Goal: Information Seeking & Learning: Learn about a topic

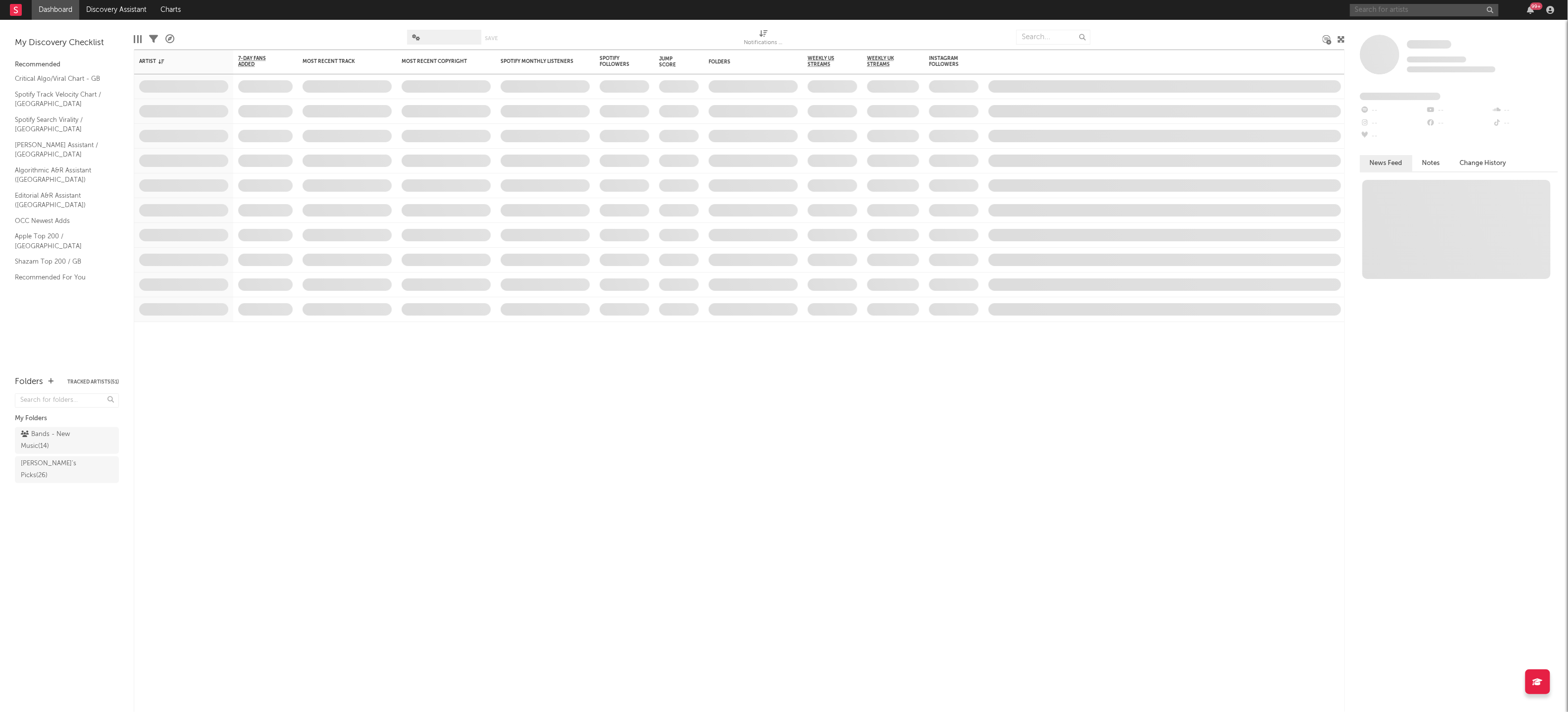
click at [1376, 11] on input "text" at bounding box center [1424, 10] width 149 height 13
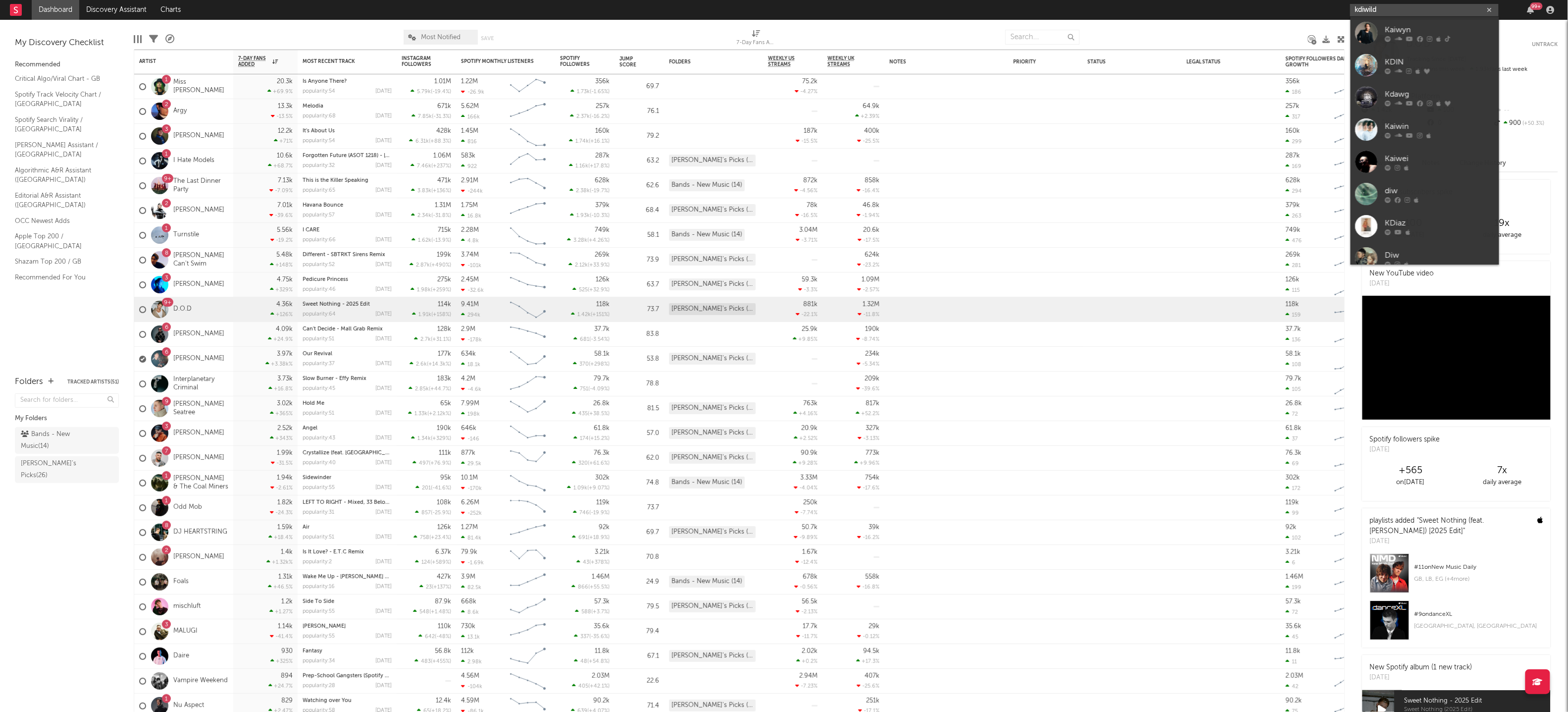
click at [1373, 6] on input "kdiwild" at bounding box center [1424, 10] width 149 height 13
type input "kidwild"
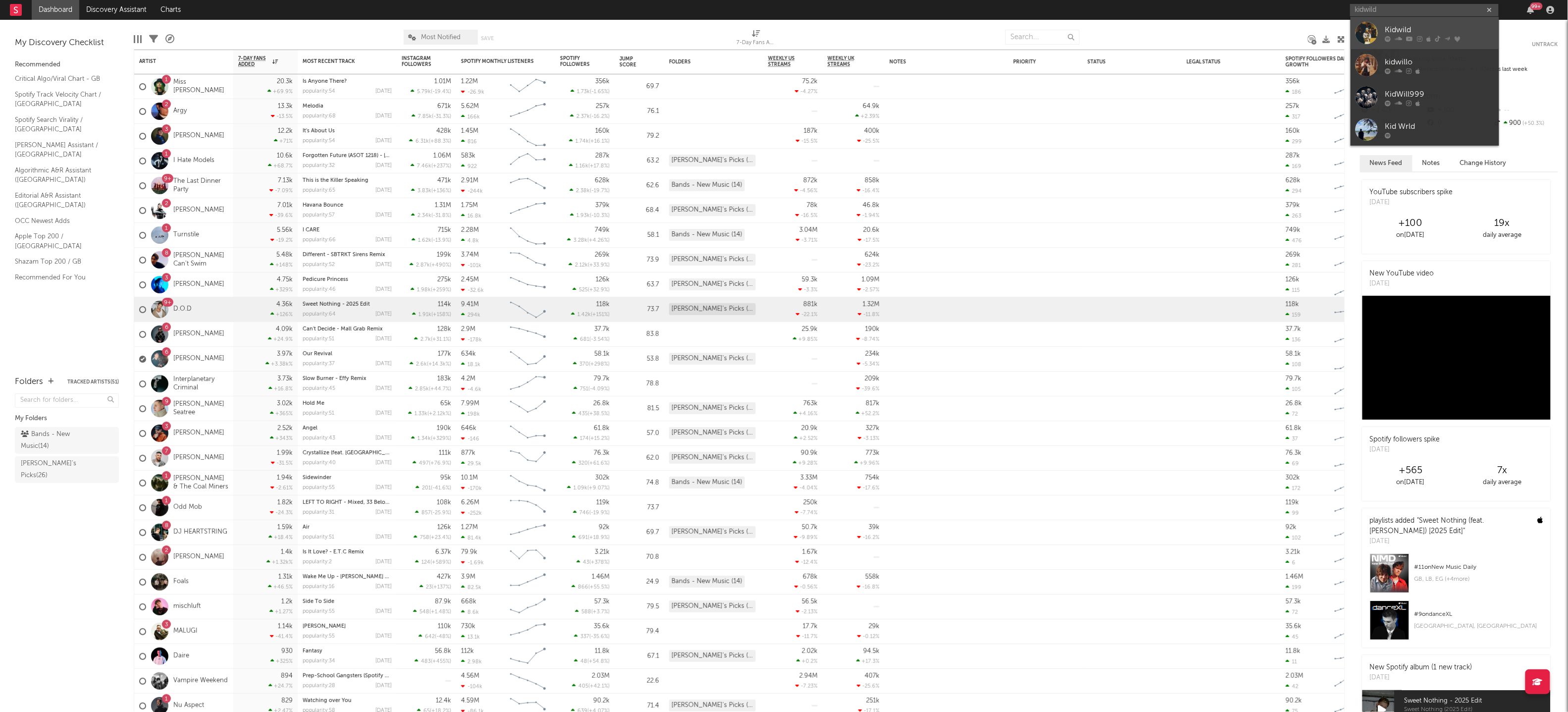
click at [1414, 39] on div at bounding box center [1439, 38] width 109 height 6
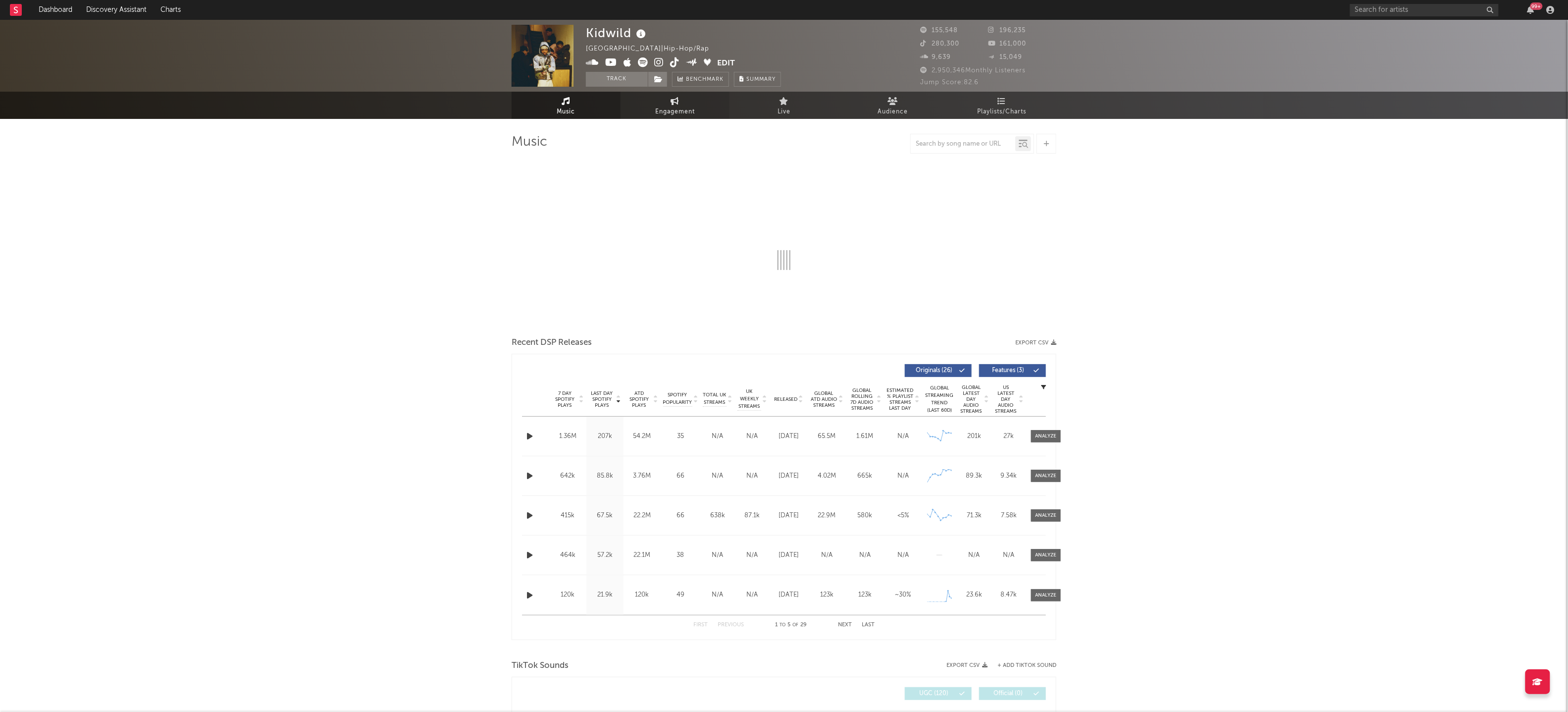
select select "6m"
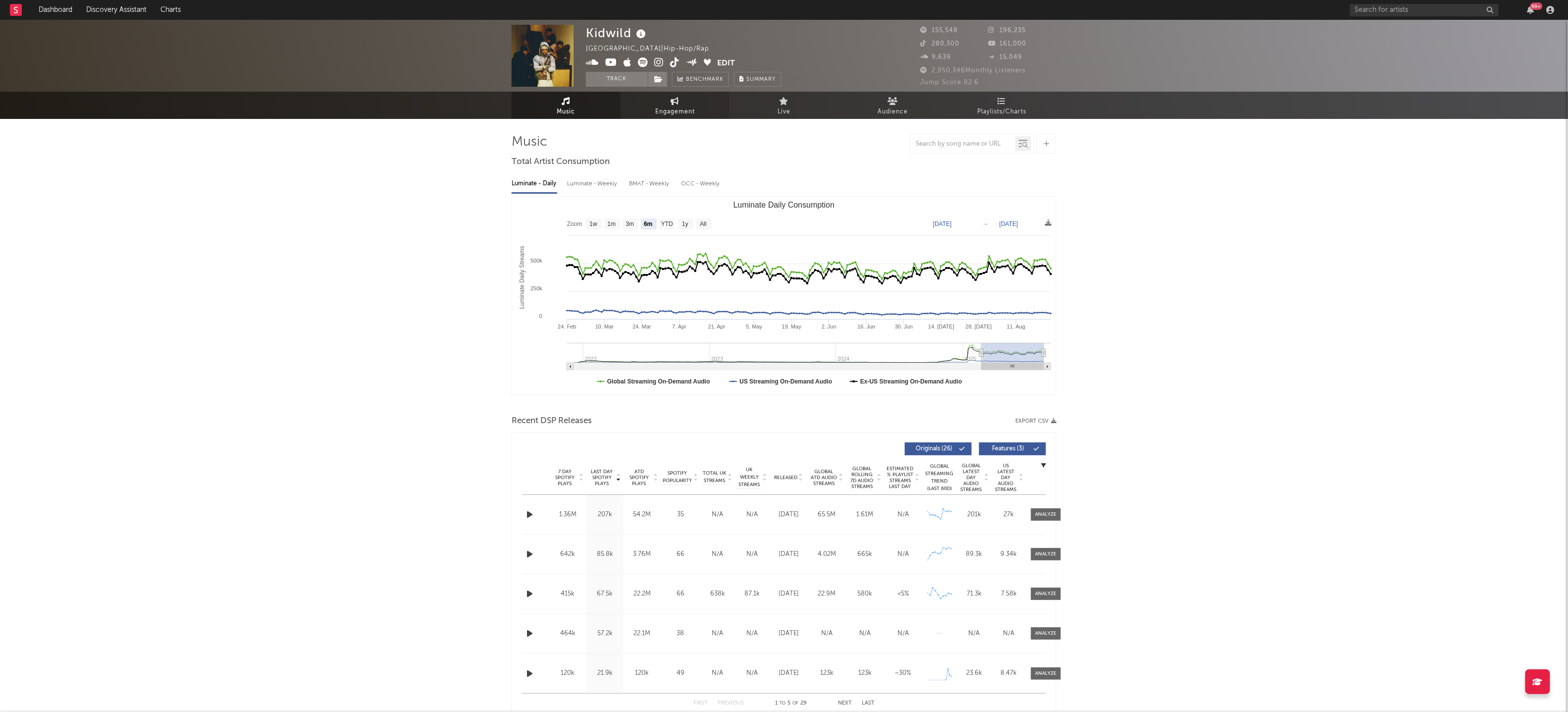
click at [681, 114] on span "Engagement" at bounding box center [675, 112] width 39 height 12
select select "1w"
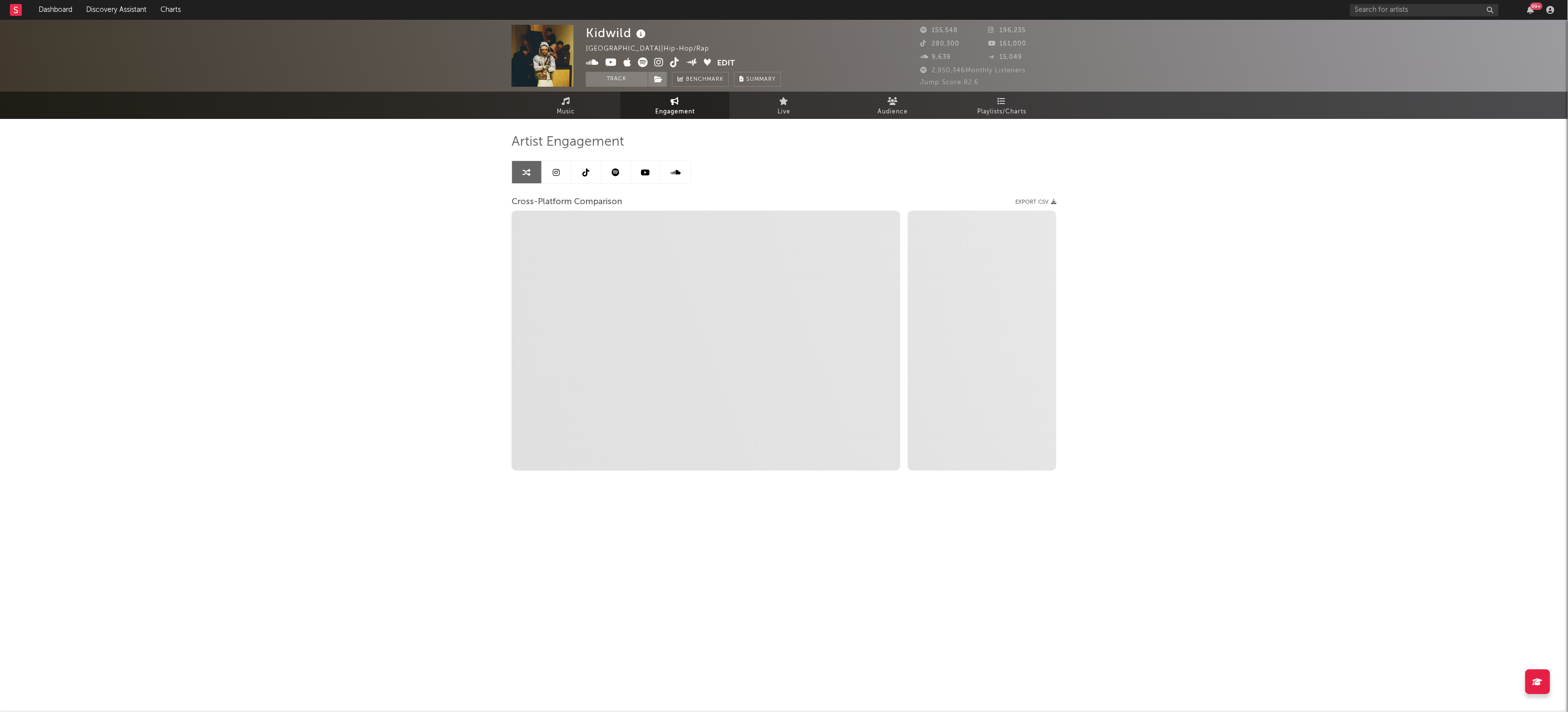
click at [615, 174] on icon at bounding box center [616, 172] width 8 height 8
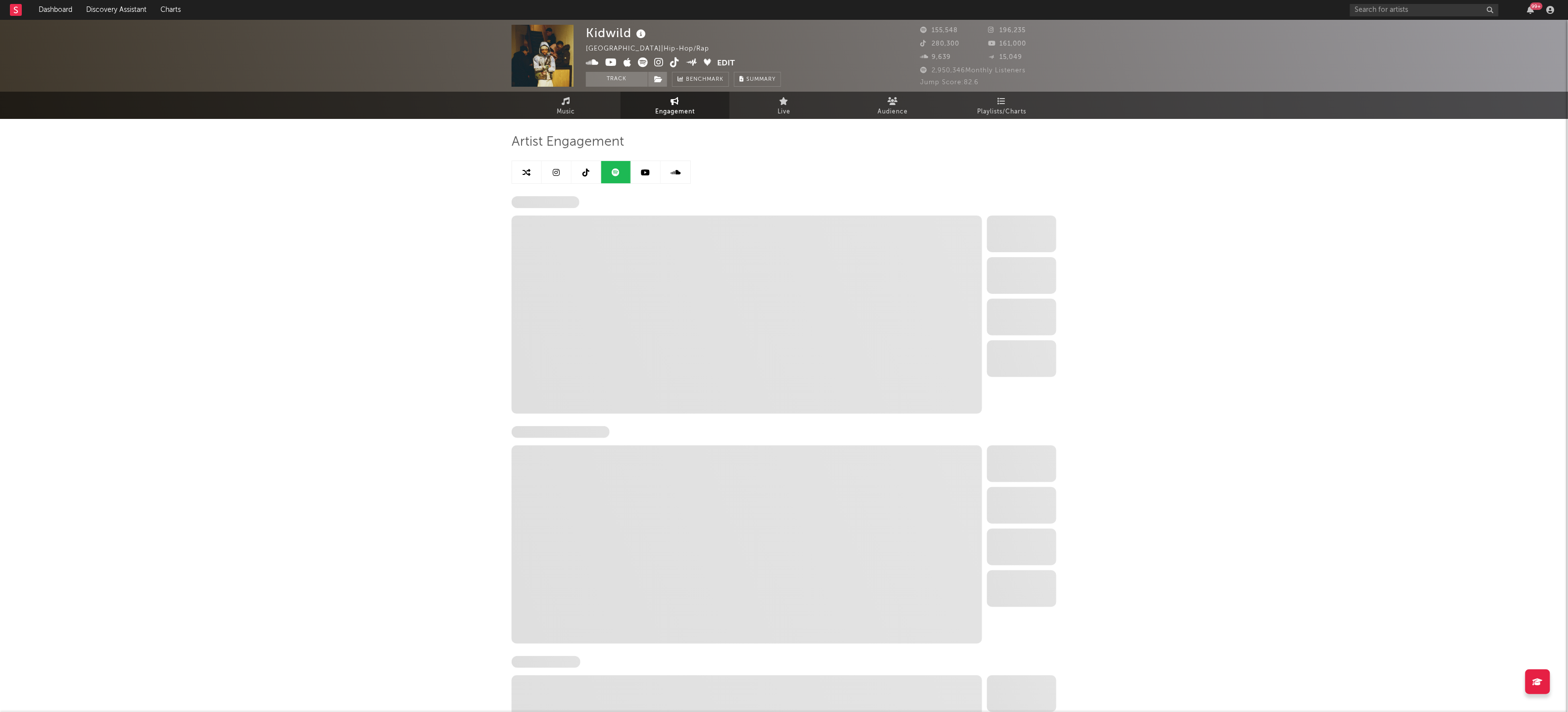
select select "6m"
select select "1w"
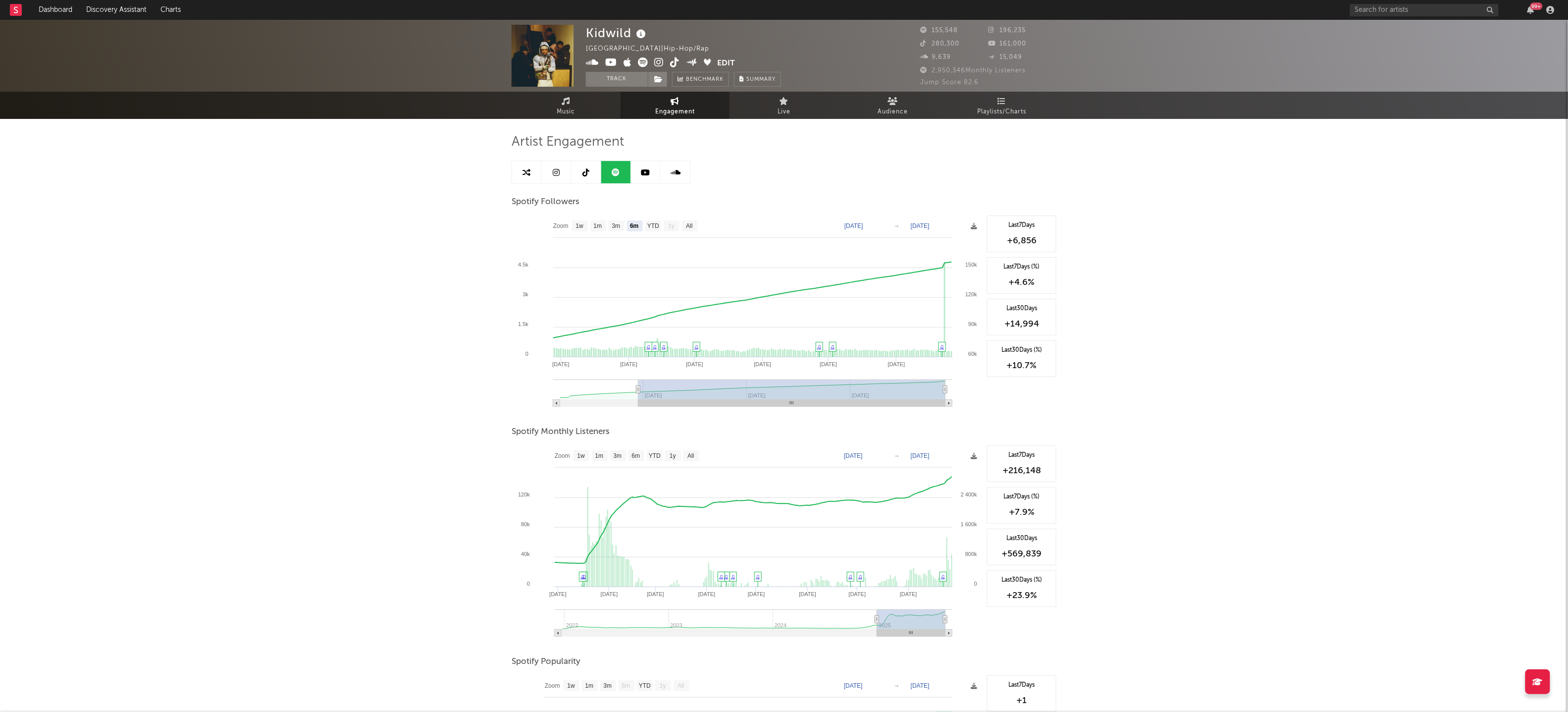
type input "[DATE]"
drag, startPoint x: 892, startPoint y: 618, endPoint x: 878, endPoint y: 622, distance: 14.6
click at [878, 622] on icon at bounding box center [878, 619] width 4 height 7
